Goal: Find specific page/section: Find specific page/section

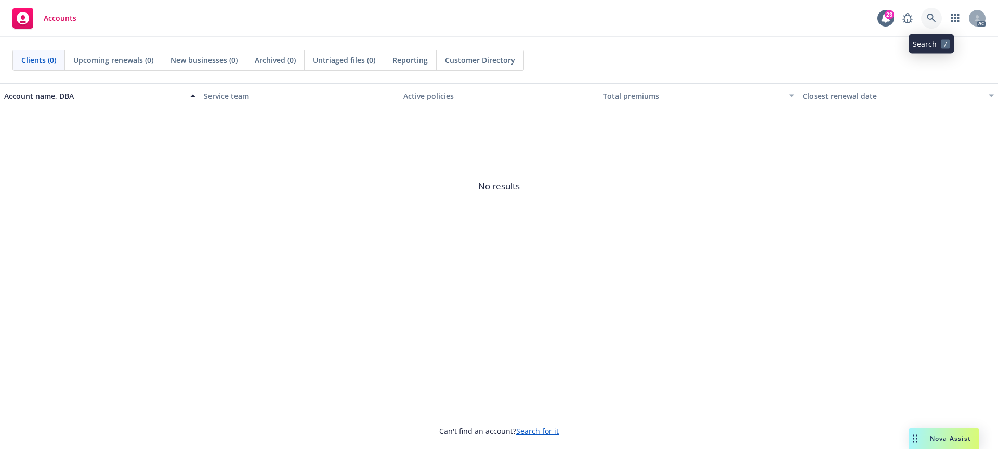
click at [922, 18] on link at bounding box center [931, 18] width 21 height 21
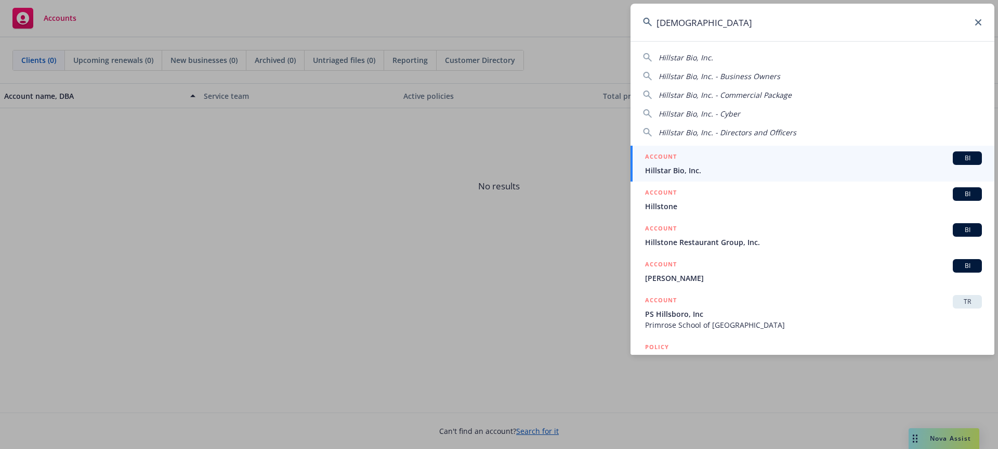
type input "[DEMOGRAPHIC_DATA]"
click at [770, 162] on div "ACCOUNT BI" at bounding box center [813, 158] width 337 height 14
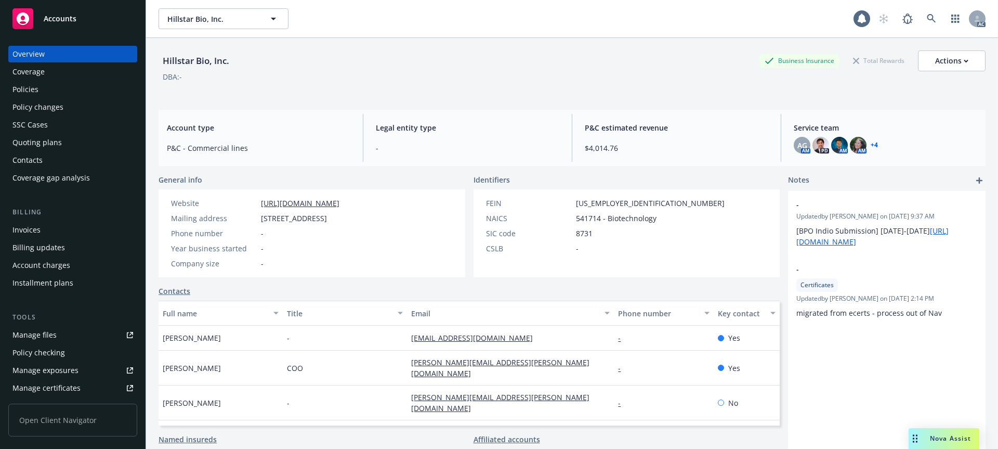
click at [51, 226] on div "Invoices" at bounding box center [72, 229] width 121 height 17
